Goal: Check status: Check status

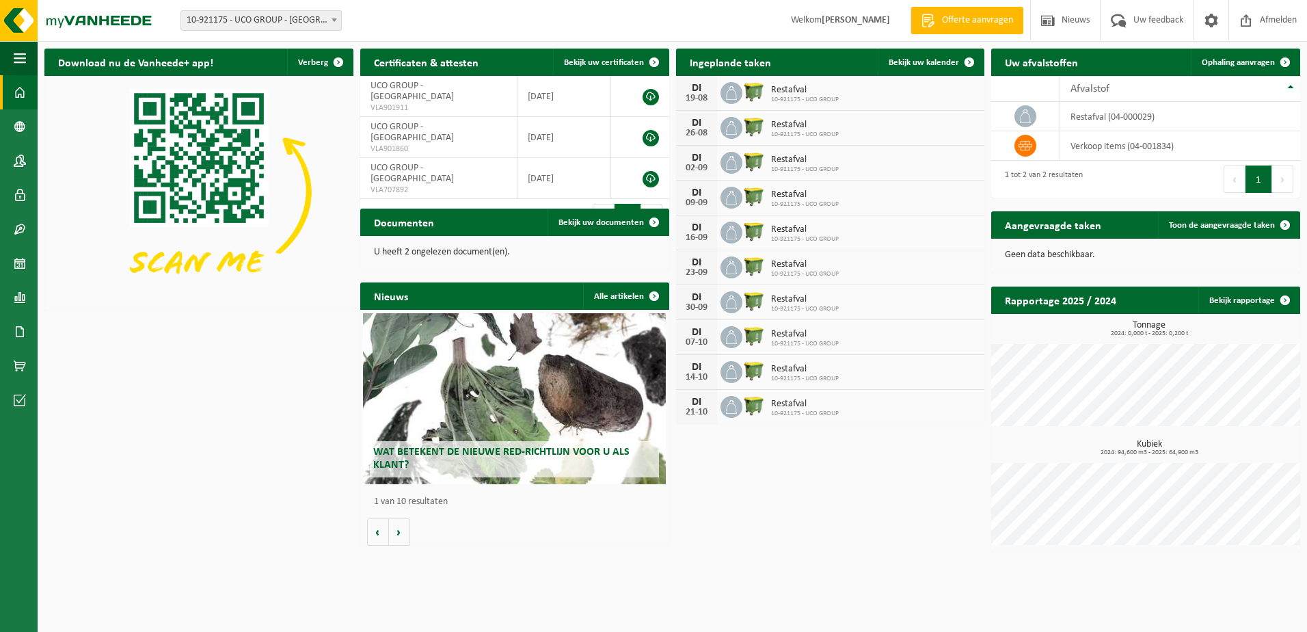
click at [296, 404] on div "Download nu de Vanheede+ app! Verberg Certificaten & attesten Bekijk uw certifi…" at bounding box center [672, 300] width 1263 height 517
click at [1151, 23] on span "Uw feedback" at bounding box center [1158, 20] width 57 height 40
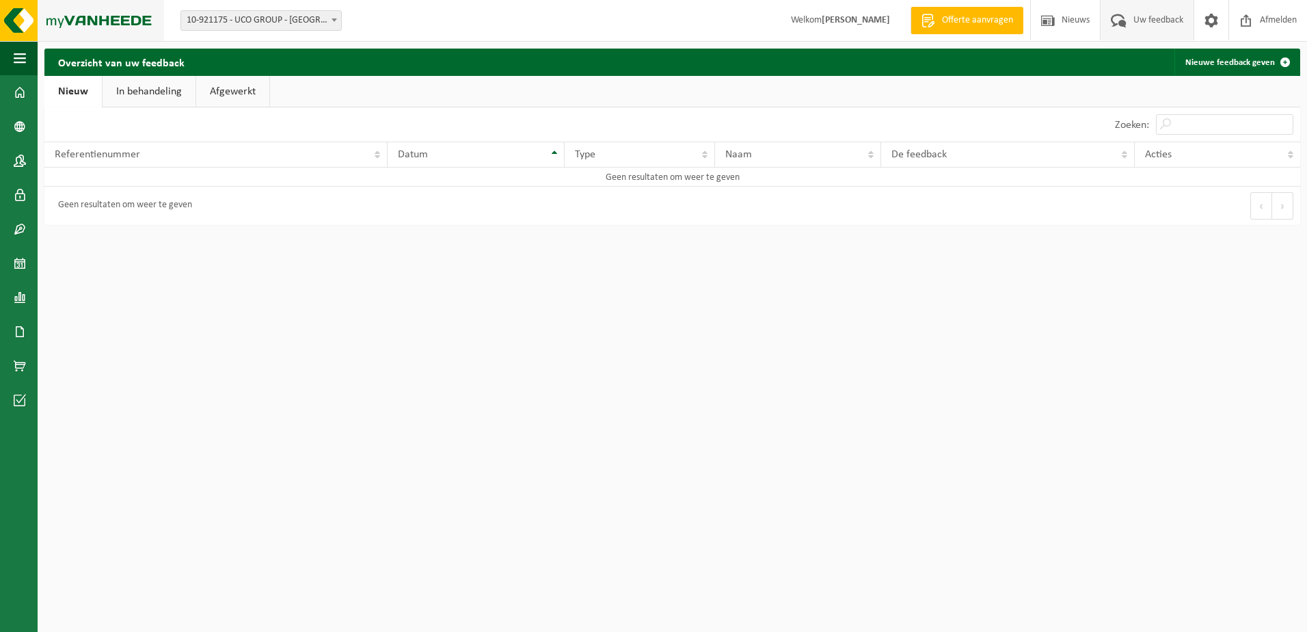
click at [111, 23] on img at bounding box center [82, 20] width 164 height 41
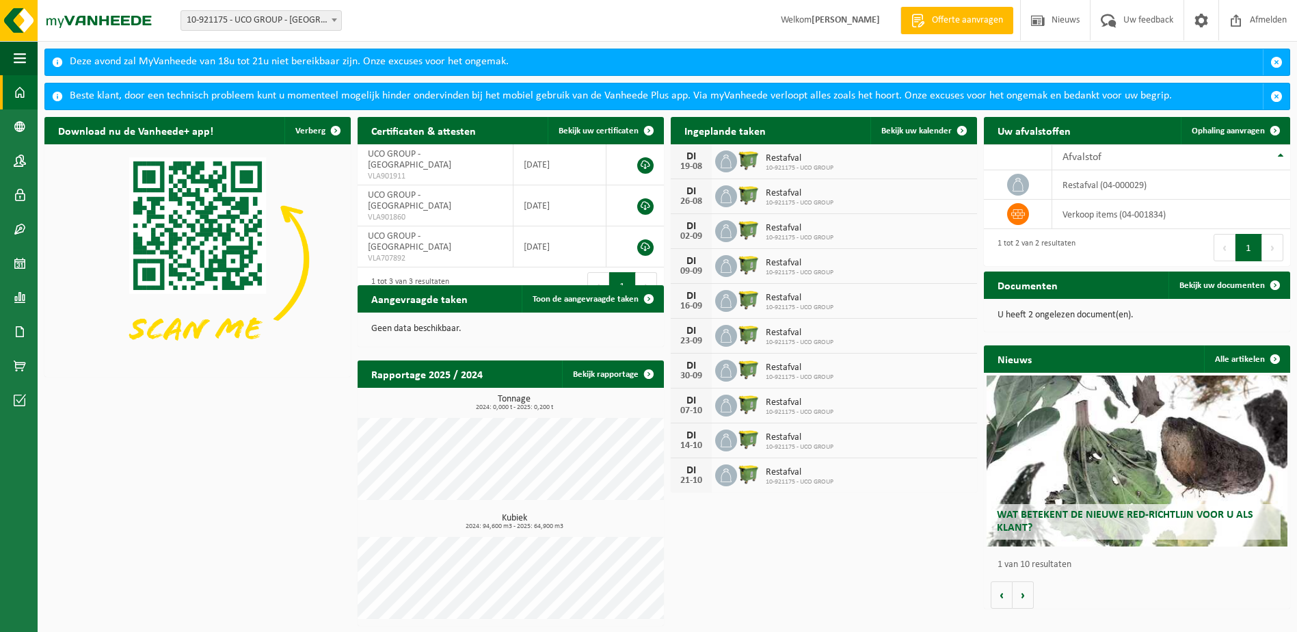
click at [980, 219] on div "Ingeplande taken Bekijk uw kalender DI 19-08 Restafval 10-921175 - UCO GROUP DI…" at bounding box center [823, 304] width 313 height 389
click at [689, 159] on div "DI" at bounding box center [691, 156] width 27 height 11
click at [900, 129] on span "Bekijk uw kalender" at bounding box center [916, 130] width 70 height 9
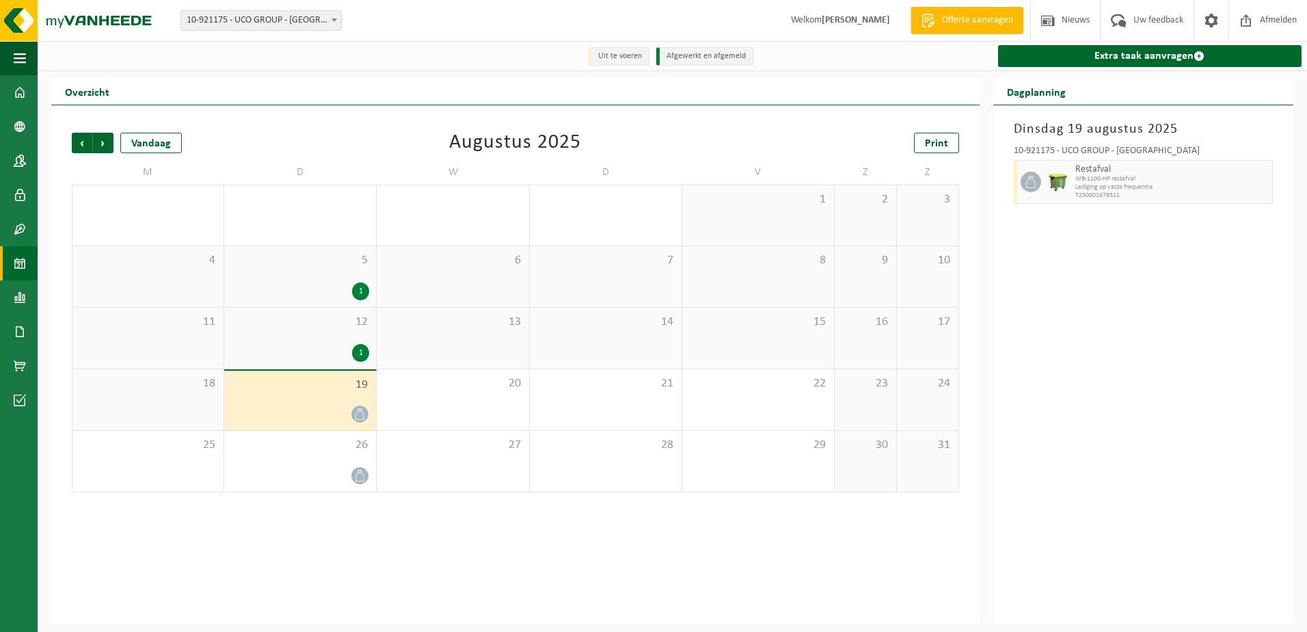
click at [347, 349] on div "1" at bounding box center [300, 353] width 138 height 18
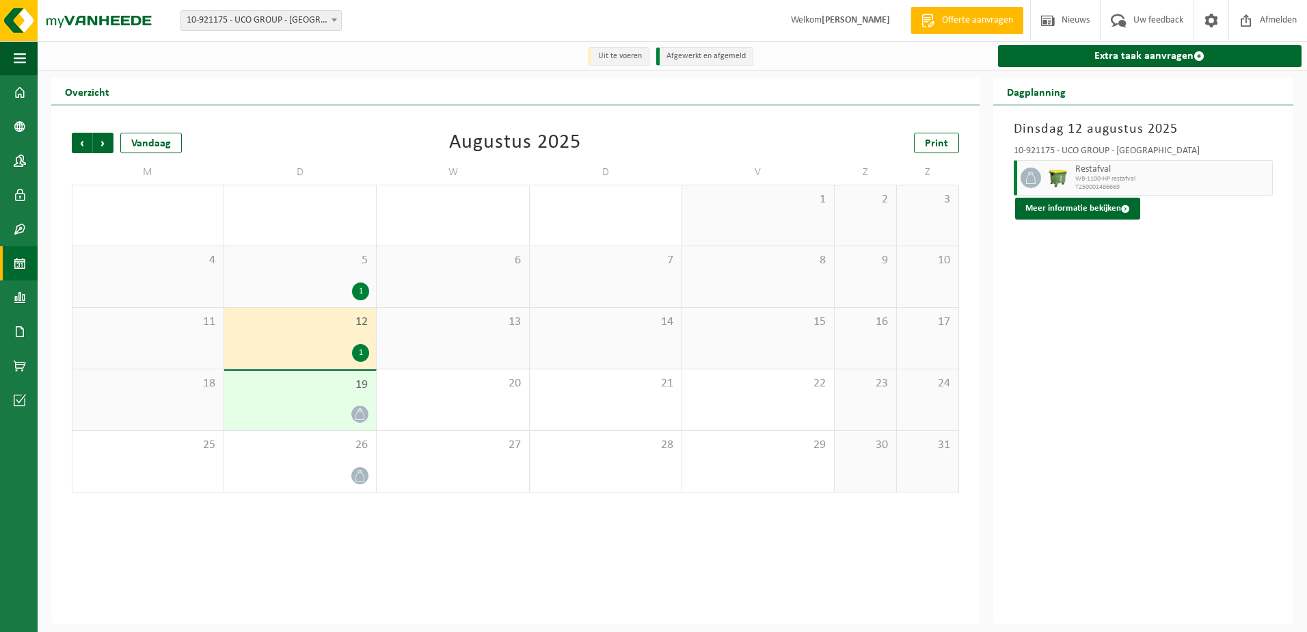
click at [338, 402] on div "19" at bounding box center [300, 400] width 152 height 59
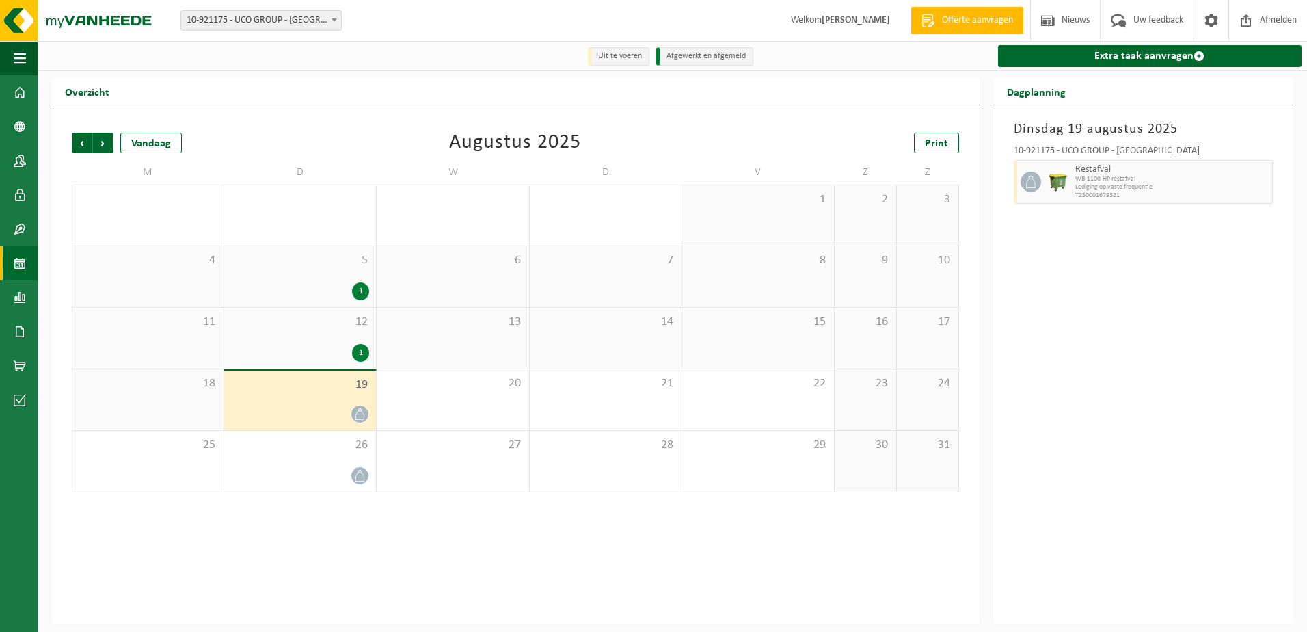
click at [343, 354] on div "1" at bounding box center [300, 353] width 138 height 18
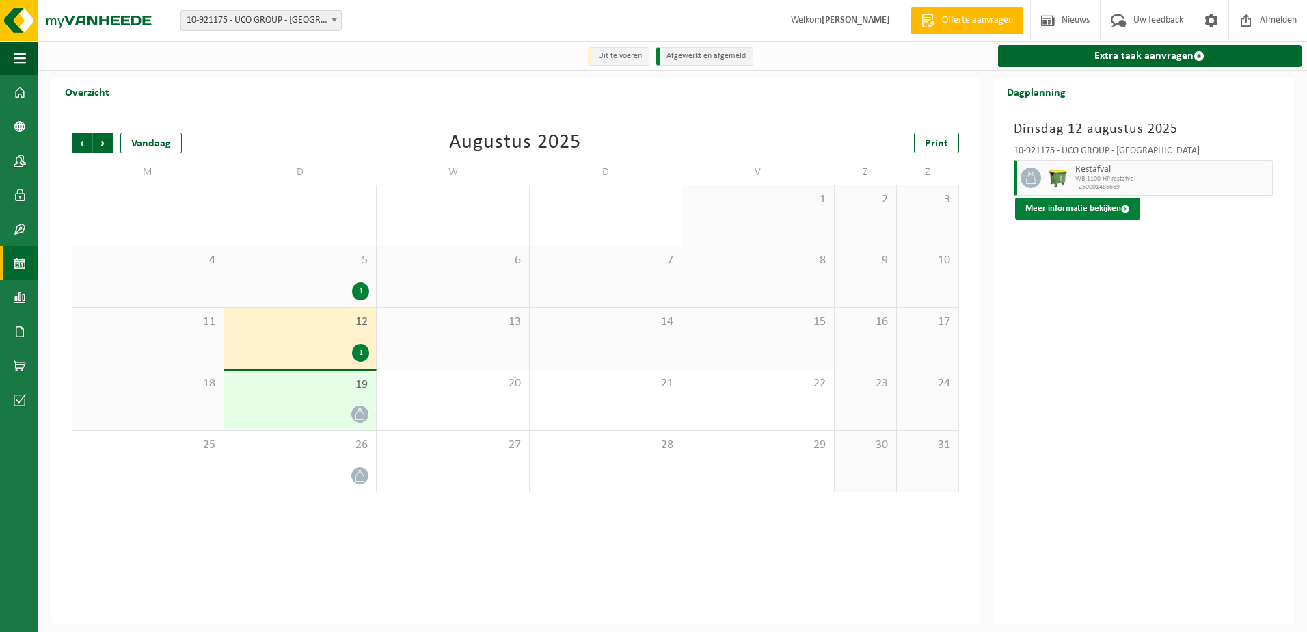
click at [1125, 205] on span at bounding box center [1125, 208] width 9 height 9
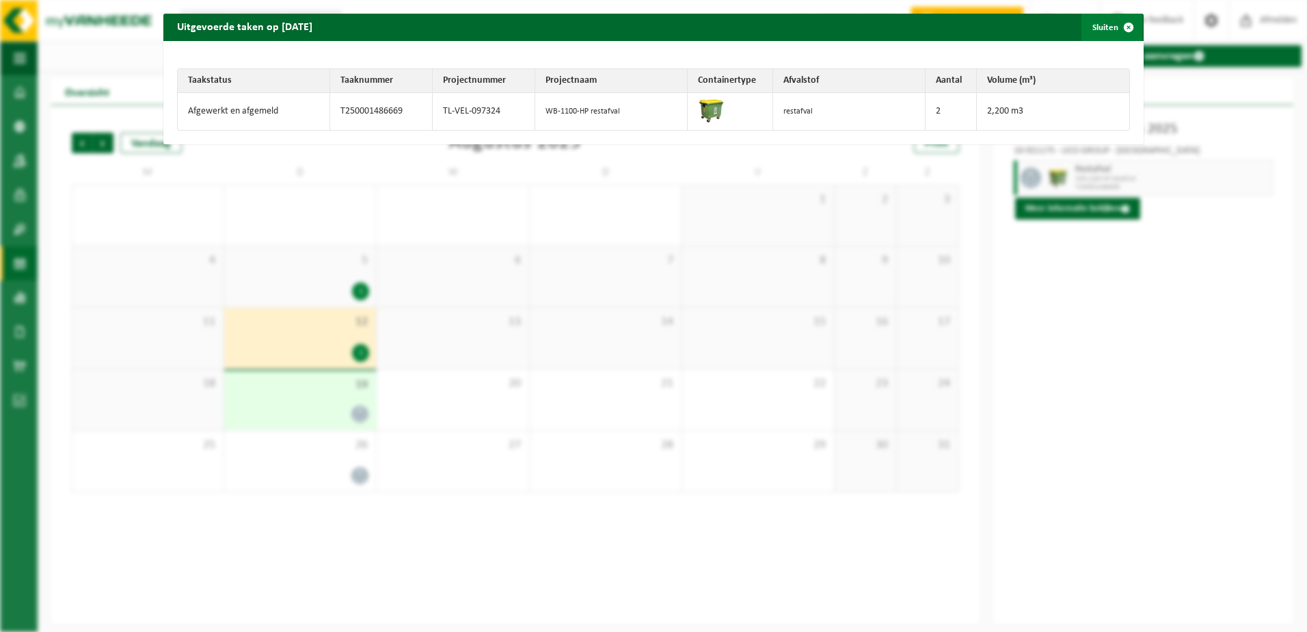
click at [1119, 25] on span "button" at bounding box center [1128, 27] width 27 height 27
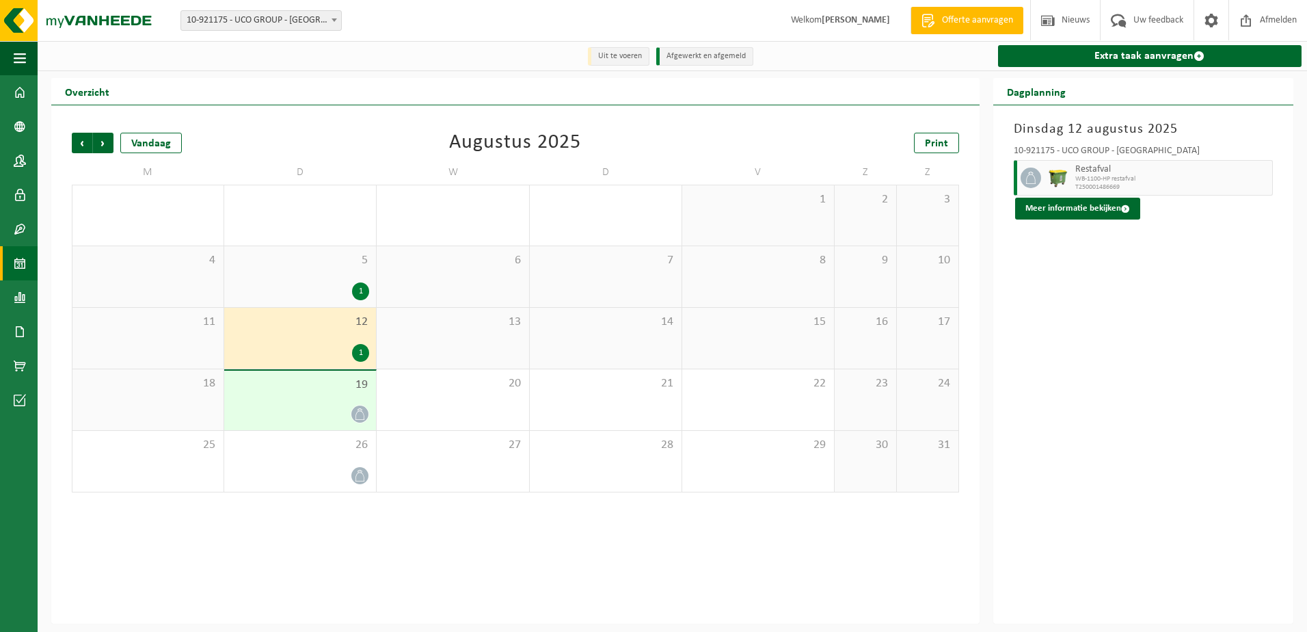
click at [340, 395] on div "19" at bounding box center [300, 400] width 152 height 59
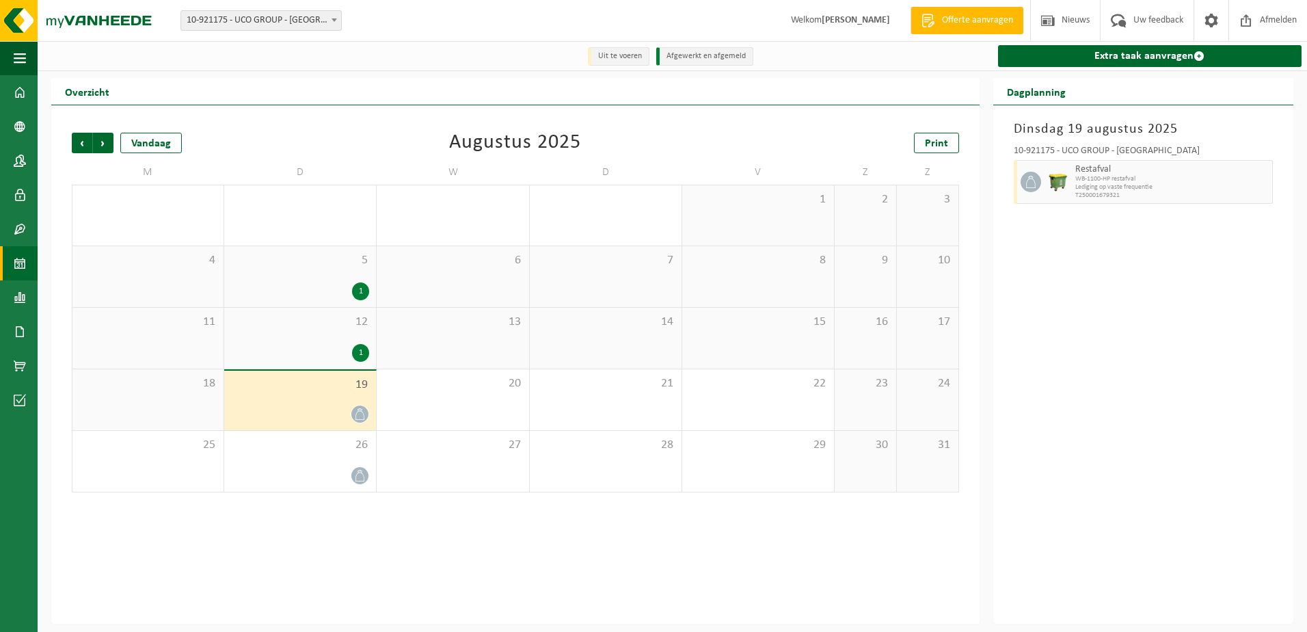
click at [1210, 237] on div "Dinsdag 19 augustus 2025 10-921175 - UCO GROUP - BRUGGE Restafval WB-1100-HP re…" at bounding box center [1144, 364] width 300 height 518
click at [1128, 190] on span "Lediging op vaste frequentie" at bounding box center [1173, 187] width 194 height 8
click at [26, 25] on img at bounding box center [82, 20] width 164 height 41
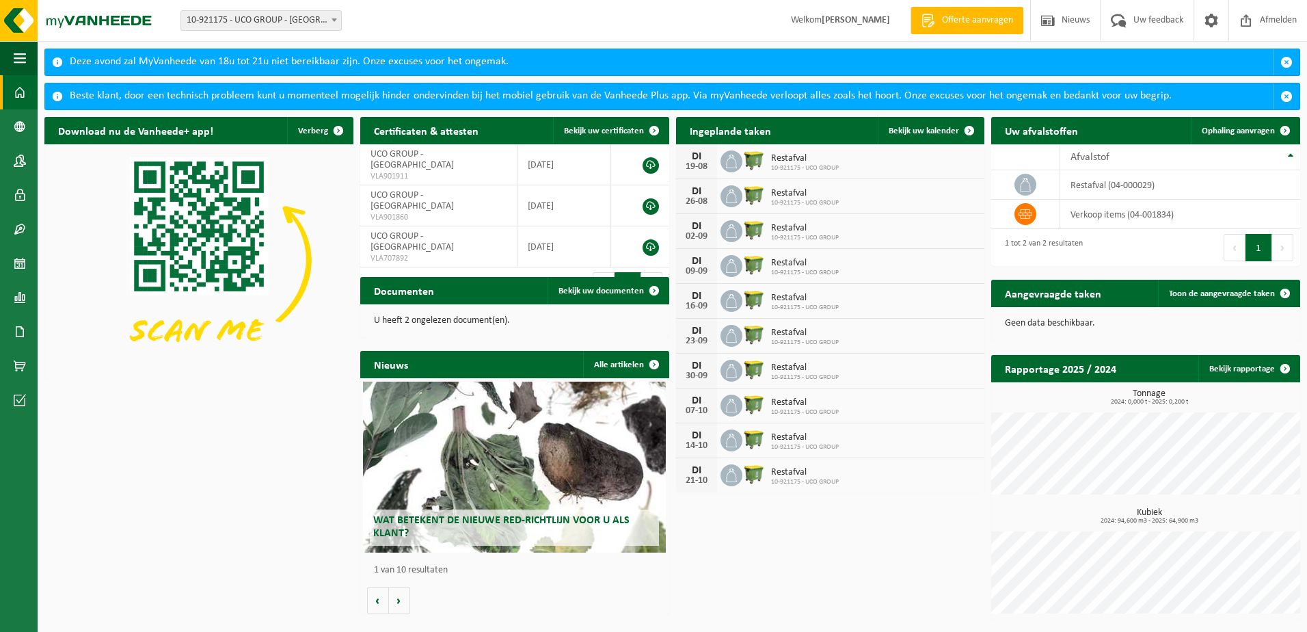
click at [840, 550] on div "Download nu de Vanheede+ app! Verberg Certificaten & attesten Bekijk uw certifi…" at bounding box center [672, 368] width 1263 height 517
click at [1140, 25] on span "Uw feedback" at bounding box center [1158, 20] width 57 height 40
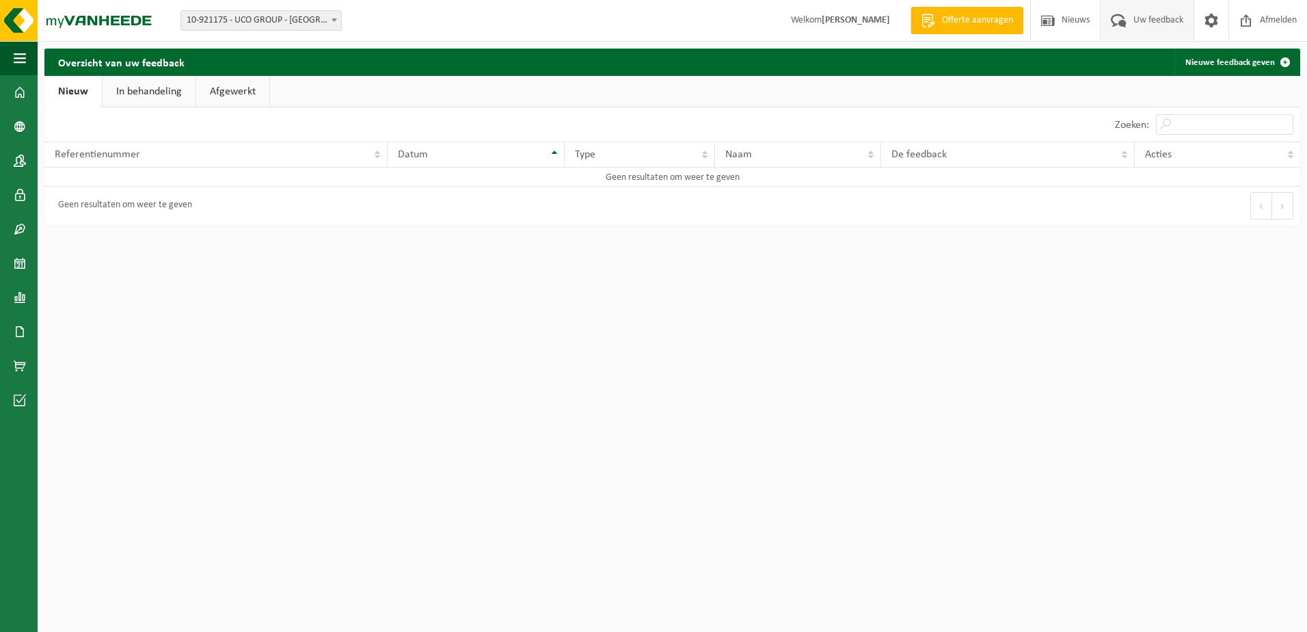
click at [157, 95] on link "In behandeling" at bounding box center [149, 91] width 93 height 31
click at [215, 88] on link "Afgewerkt" at bounding box center [234, 91] width 73 height 31
click at [65, 91] on link "Nieuw" at bounding box center [71, 91] width 55 height 31
click at [82, 22] on img at bounding box center [82, 20] width 164 height 41
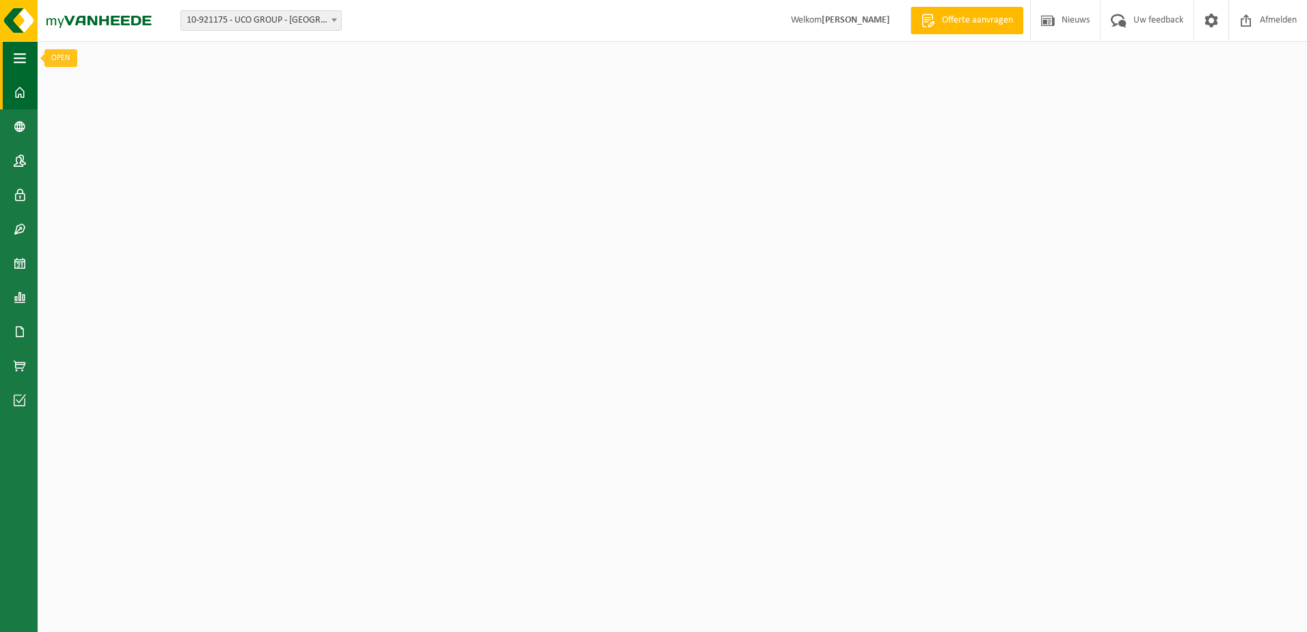
click at [25, 57] on span "button" at bounding box center [20, 58] width 12 height 34
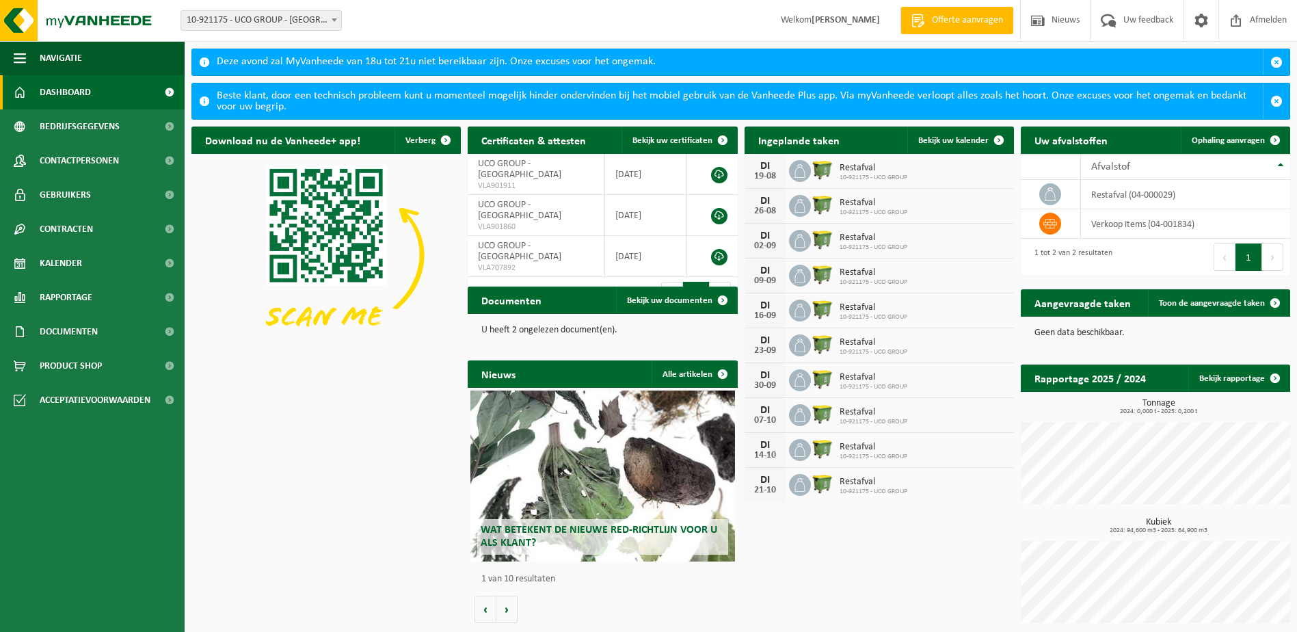
click at [241, 453] on div "Download nu de Vanheede+ app! Verberg Certificaten & attesten Bekijk uw certifi…" at bounding box center [741, 378] width 1106 height 517
click at [308, 521] on div "Download nu de Vanheede+ app! Verberg Certificaten & attesten Bekijk uw certifi…" at bounding box center [741, 378] width 1106 height 517
